Goal: Transaction & Acquisition: Purchase product/service

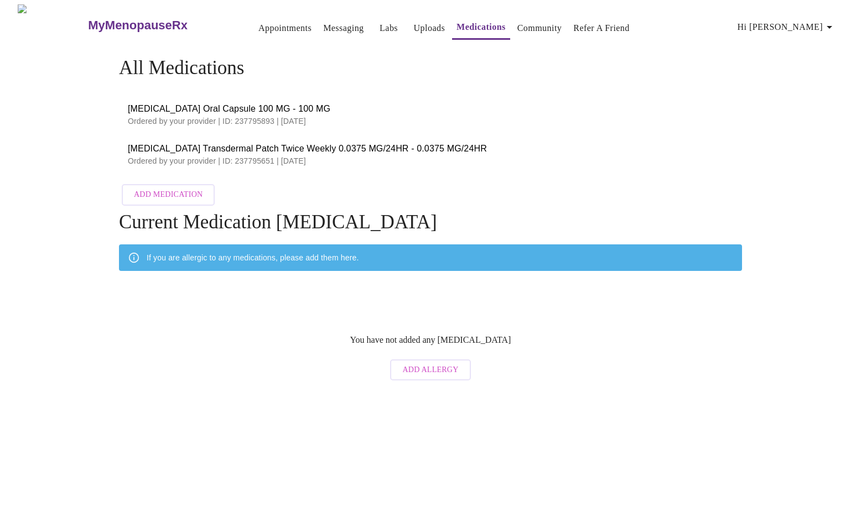
click at [263, 24] on link "Appointments" at bounding box center [284, 27] width 53 height 15
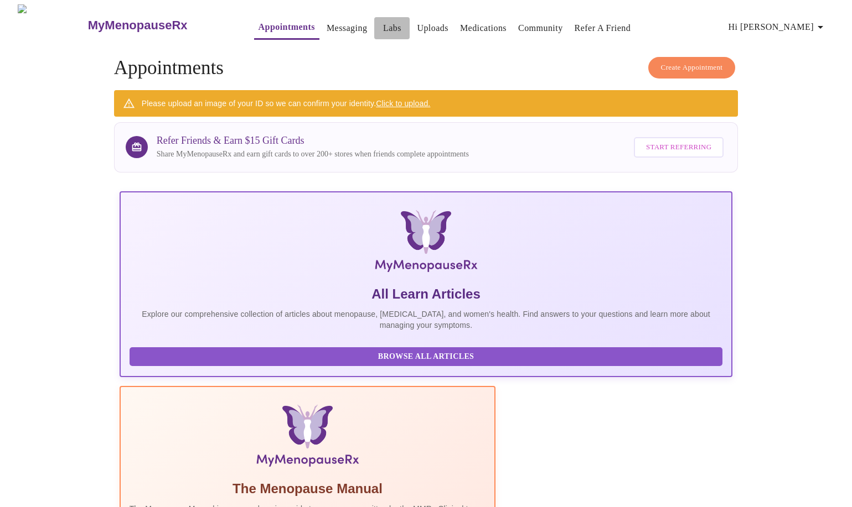
click at [383, 22] on link "Labs" at bounding box center [392, 27] width 18 height 15
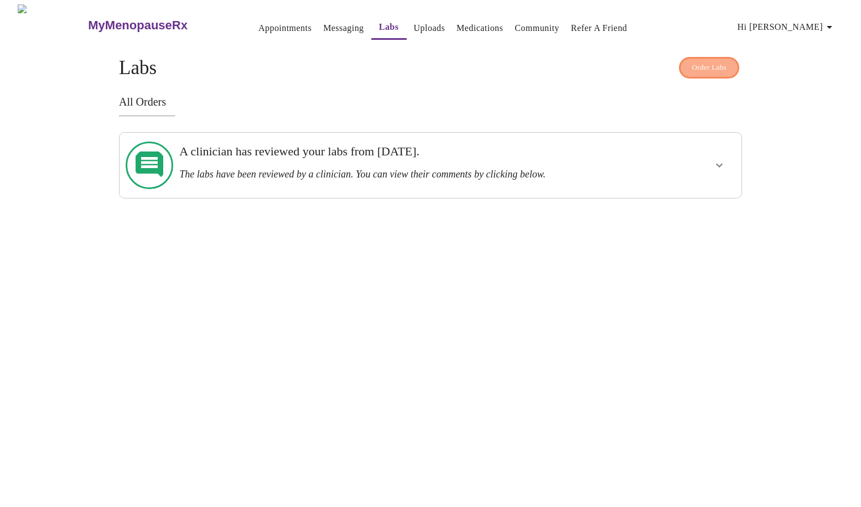
click at [717, 67] on span "Order Labs" at bounding box center [709, 67] width 35 height 13
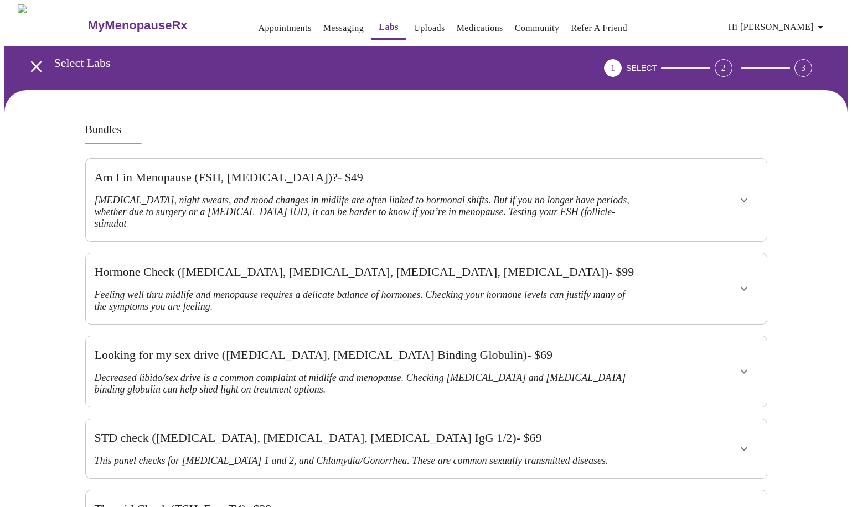
click at [823, 27] on icon "button" at bounding box center [819, 26] width 13 height 13
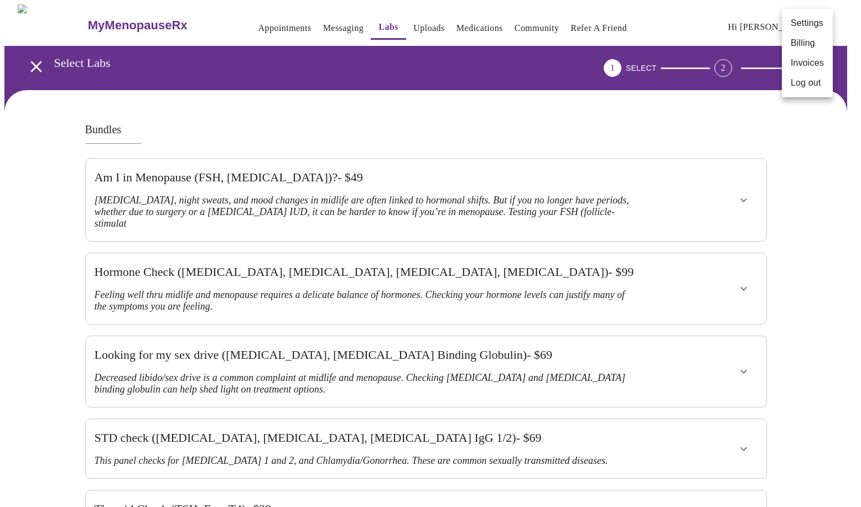
click at [803, 86] on li "Log out" at bounding box center [807, 83] width 51 height 20
